Goal: Information Seeking & Learning: Learn about a topic

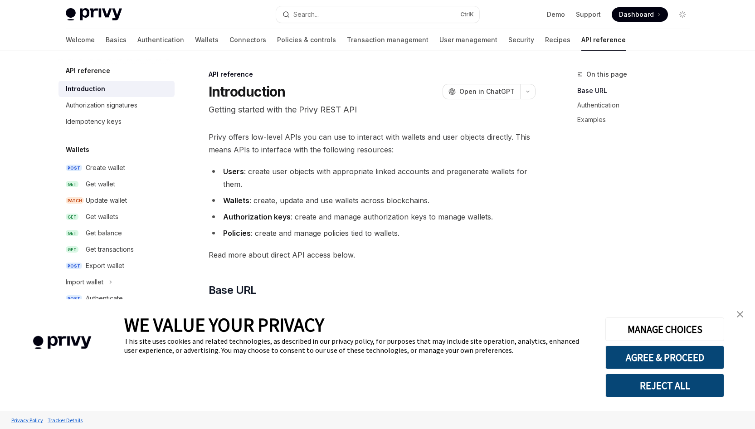
type textarea "*"
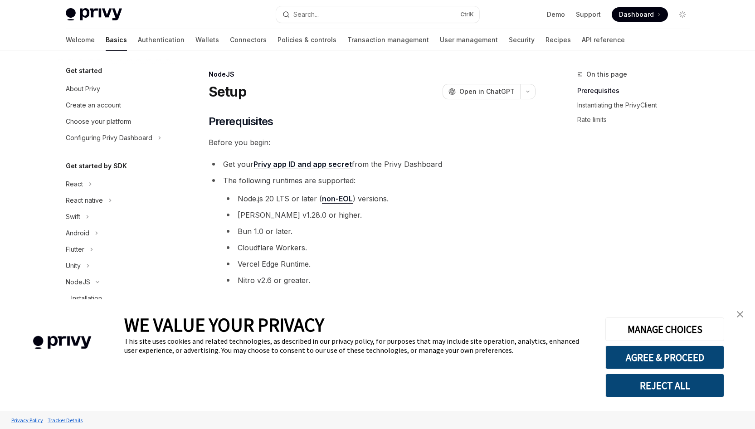
type textarea "*"
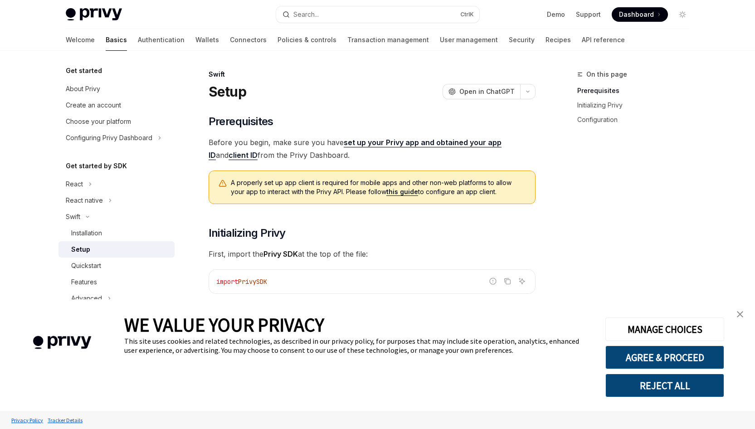
type textarea "*"
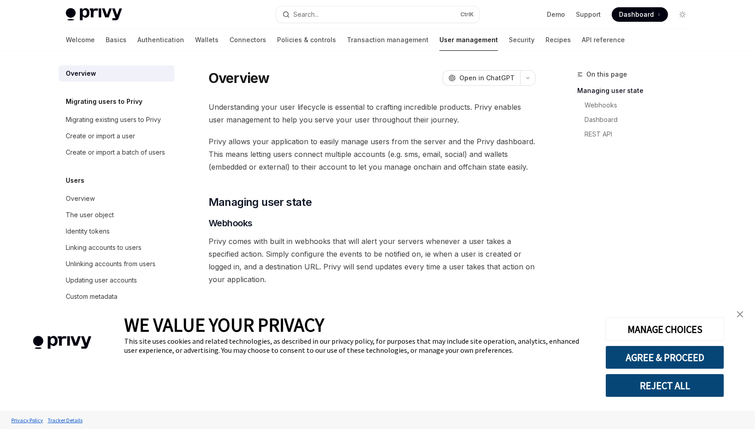
type textarea "*"
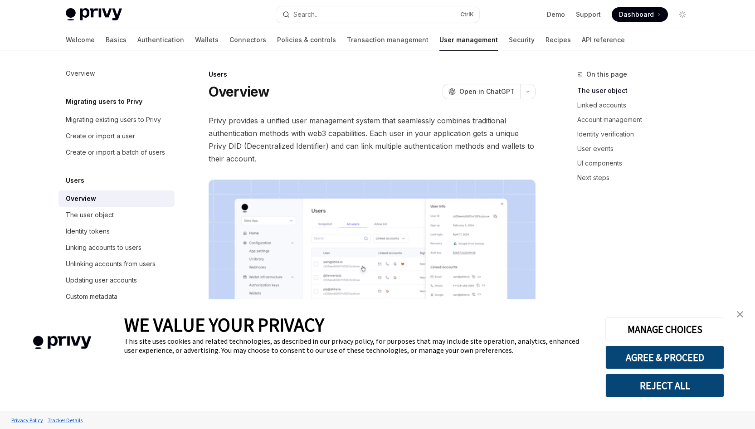
type textarea "*"
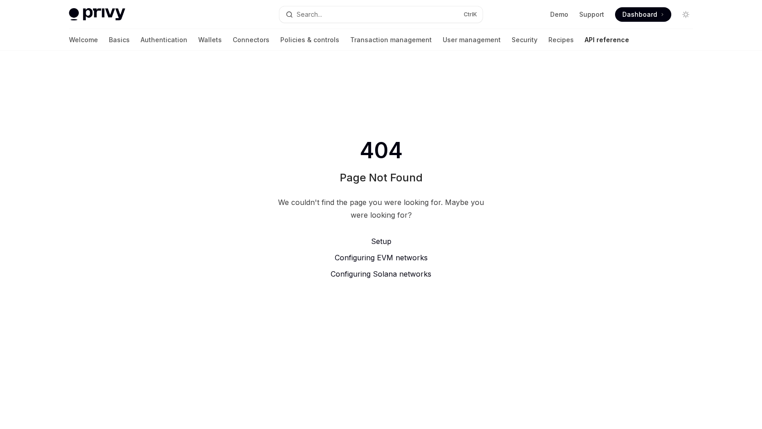
type textarea "*"
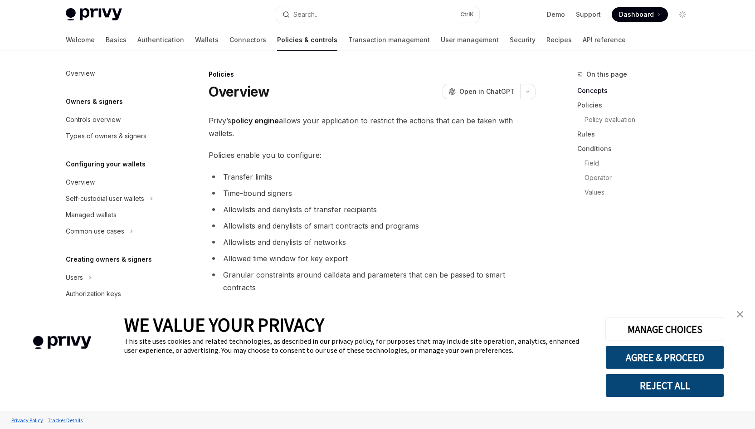
scroll to position [209, 0]
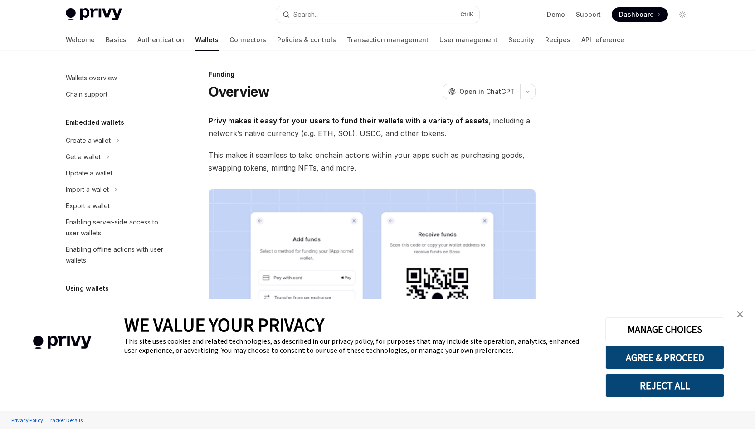
scroll to position [211, 0]
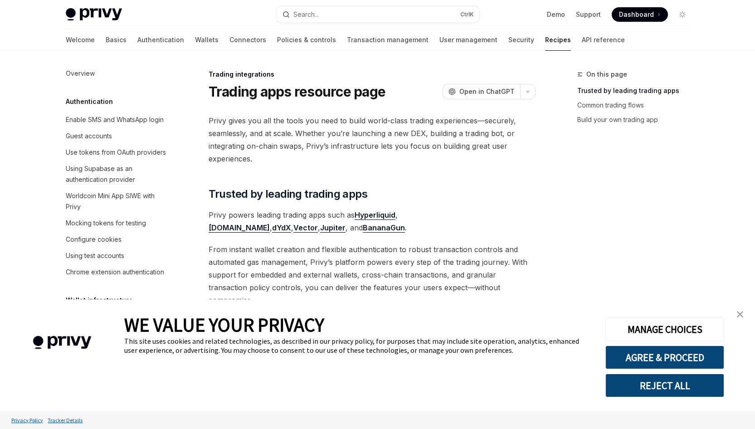
scroll to position [854, 0]
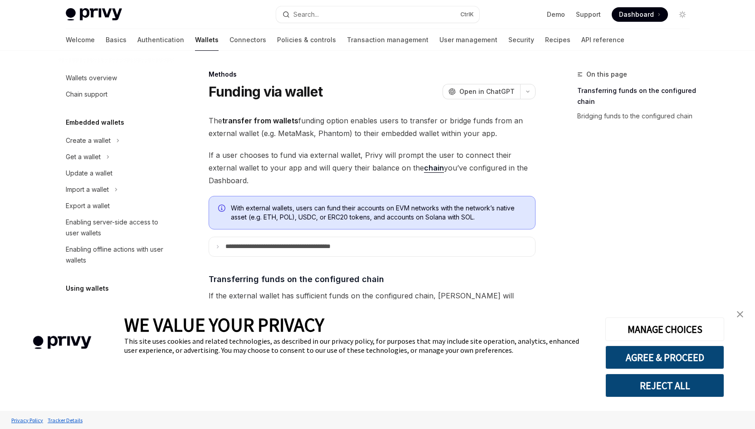
type textarea "*"
